Goal: Transaction & Acquisition: Subscribe to service/newsletter

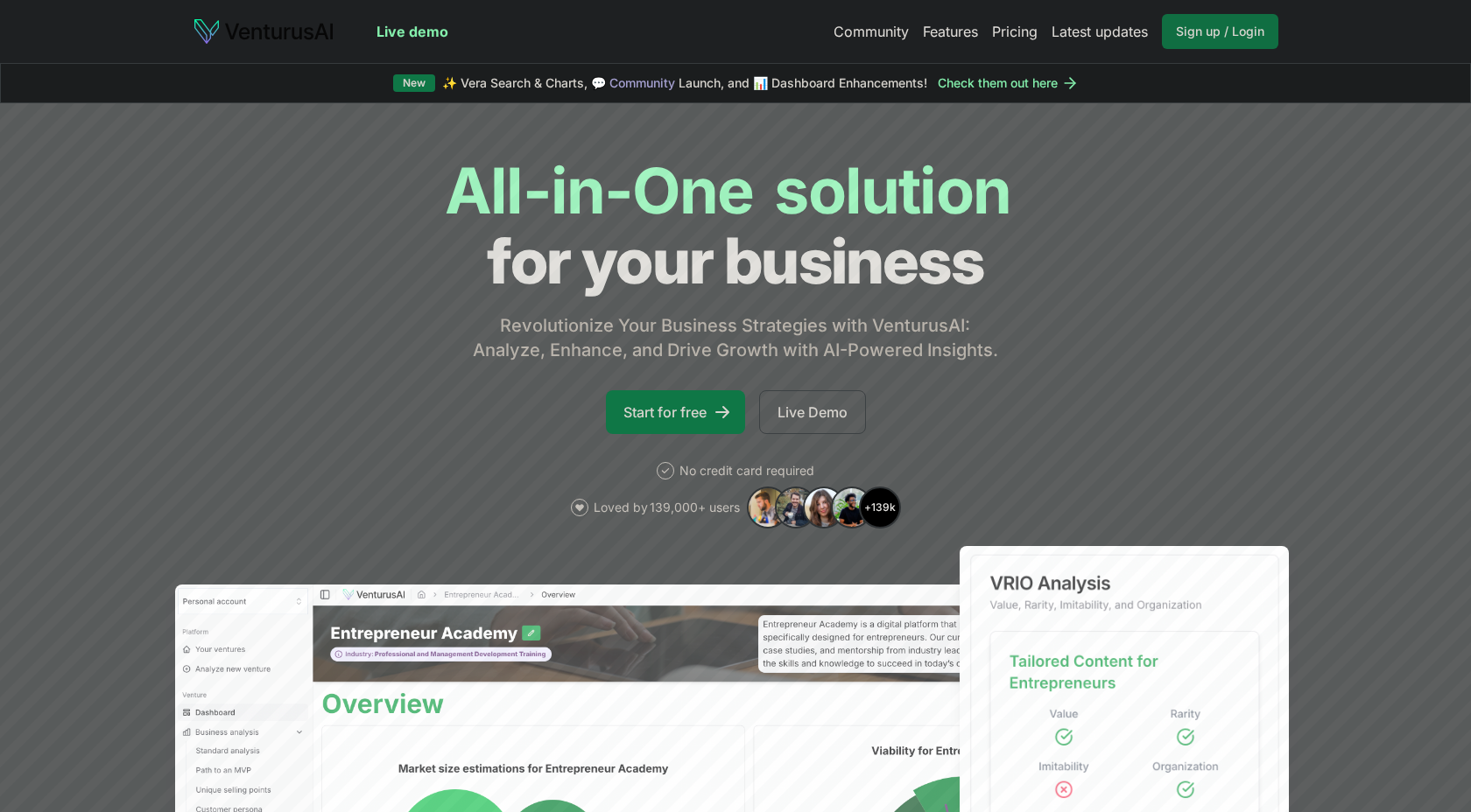
click at [1245, 35] on span "Sign up / Login" at bounding box center [1220, 31] width 89 height 18
